Goal: Communication & Community: Answer question/provide support

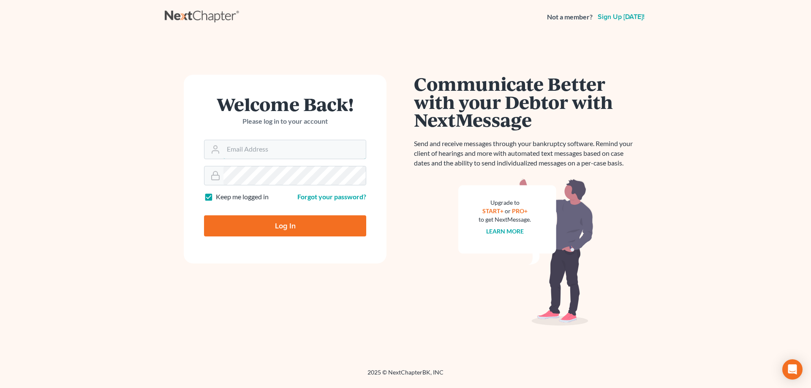
type input "[PERSON_NAME][EMAIL_ADDRESS][DOMAIN_NAME]"
click at [270, 229] on input "Log In" at bounding box center [285, 226] width 162 height 21
type input "Thinking..."
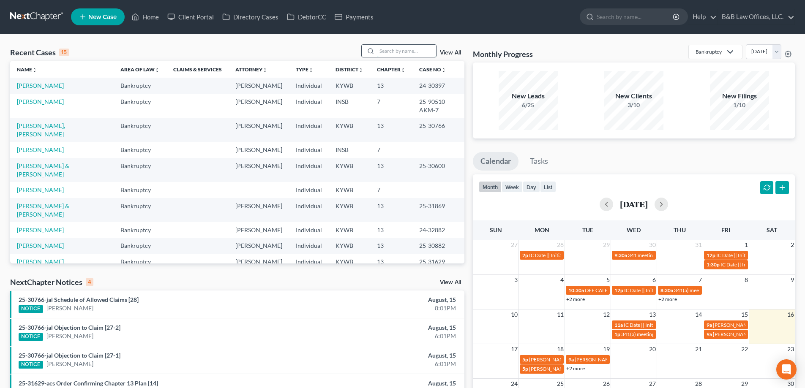
click at [389, 45] on input "search" at bounding box center [406, 51] width 59 height 12
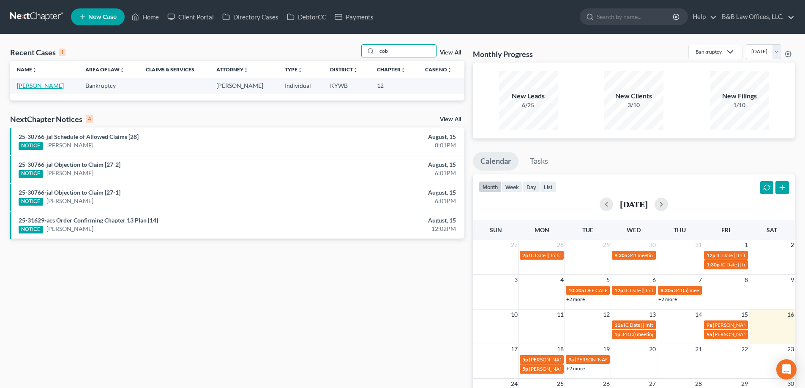
type input "cob"
click at [33, 86] on link "[PERSON_NAME]" at bounding box center [40, 85] width 47 height 7
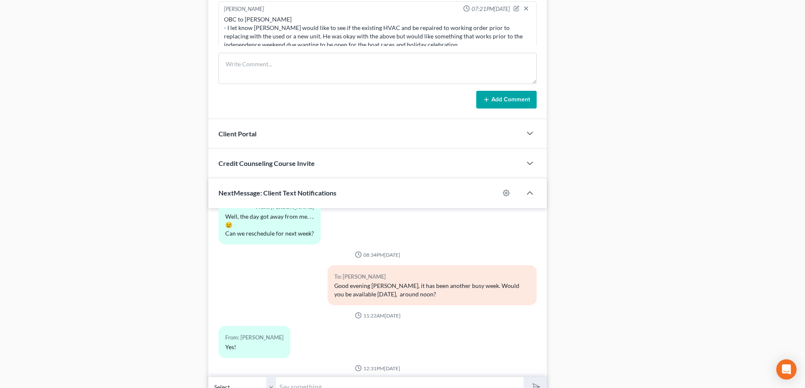
scroll to position [675, 0]
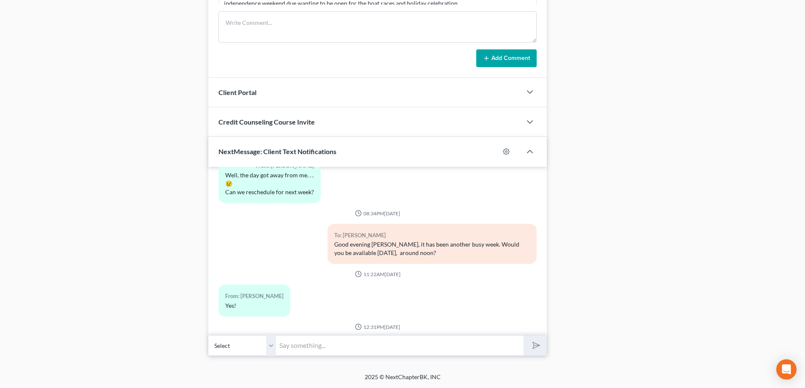
click at [296, 346] on input "text" at bounding box center [400, 346] width 248 height 21
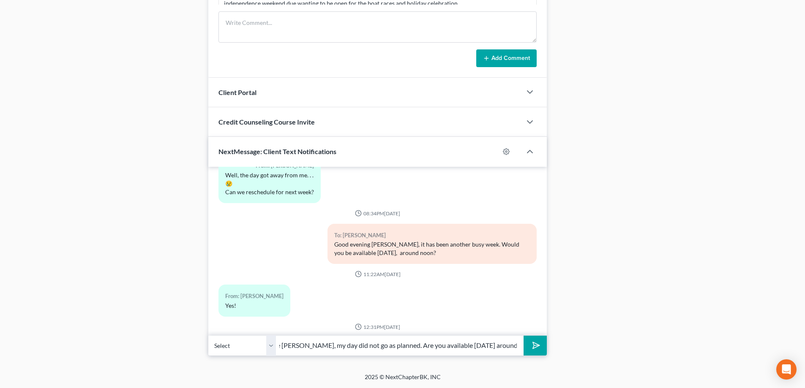
scroll to position [0, 33]
type input "I apologize [PERSON_NAME], my day did not go as planned. Are you available [DAT…"
click at [524, 336] on button "submit" at bounding box center [535, 346] width 23 height 20
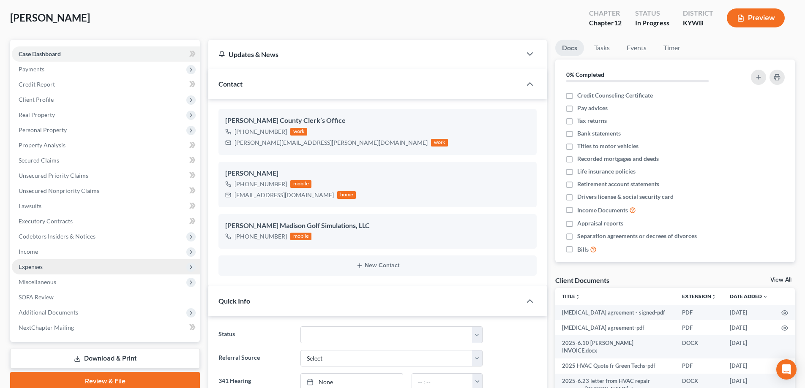
scroll to position [0, 0]
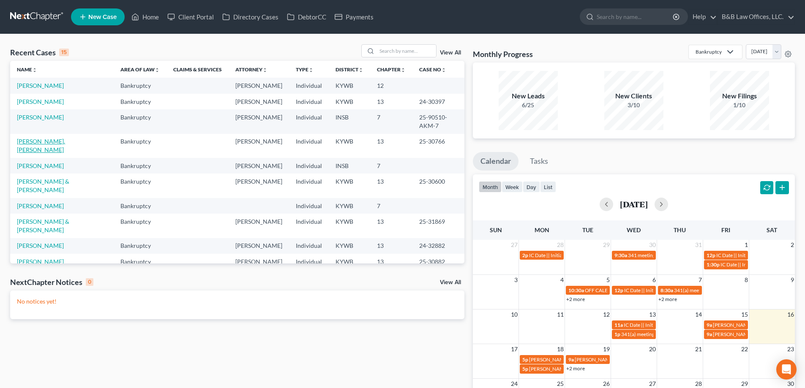
click at [47, 138] on link "[PERSON_NAME], [PERSON_NAME]" at bounding box center [41, 146] width 48 height 16
select select "2"
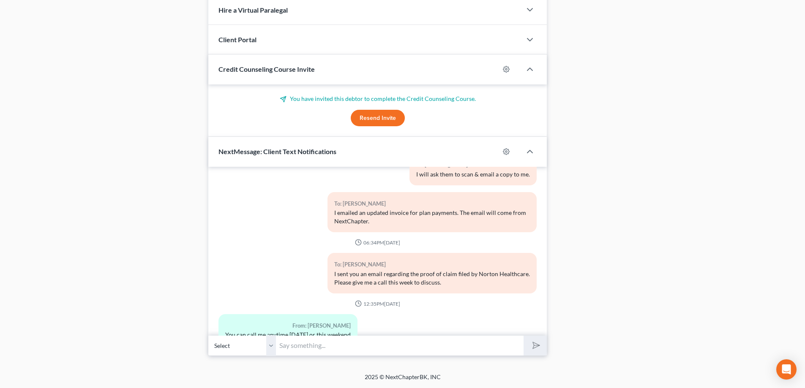
scroll to position [5830, 0]
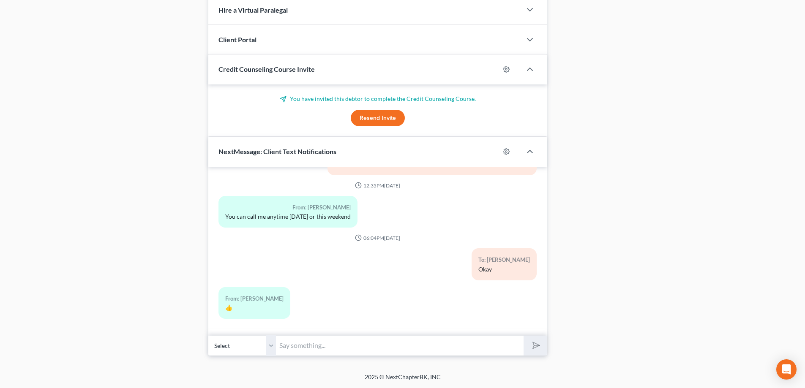
click at [311, 350] on input "text" at bounding box center [400, 346] width 248 height 21
type input "Today did not go as I planned. Will you be available tomorrow (Sunday)?"
click at [537, 350] on icon "submit" at bounding box center [534, 345] width 8 height 8
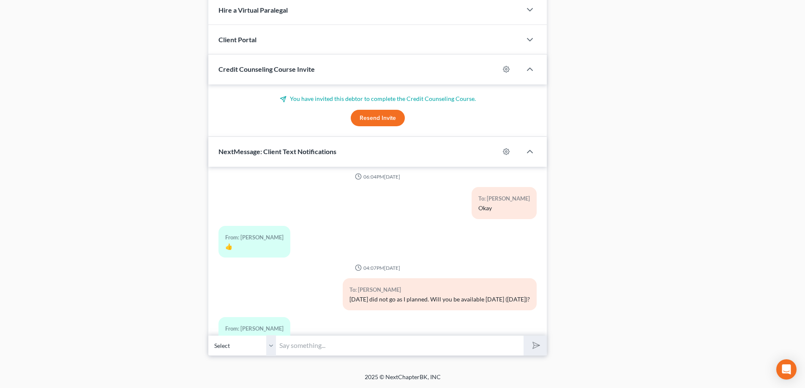
scroll to position [5921, 0]
